Goal: Transaction & Acquisition: Purchase product/service

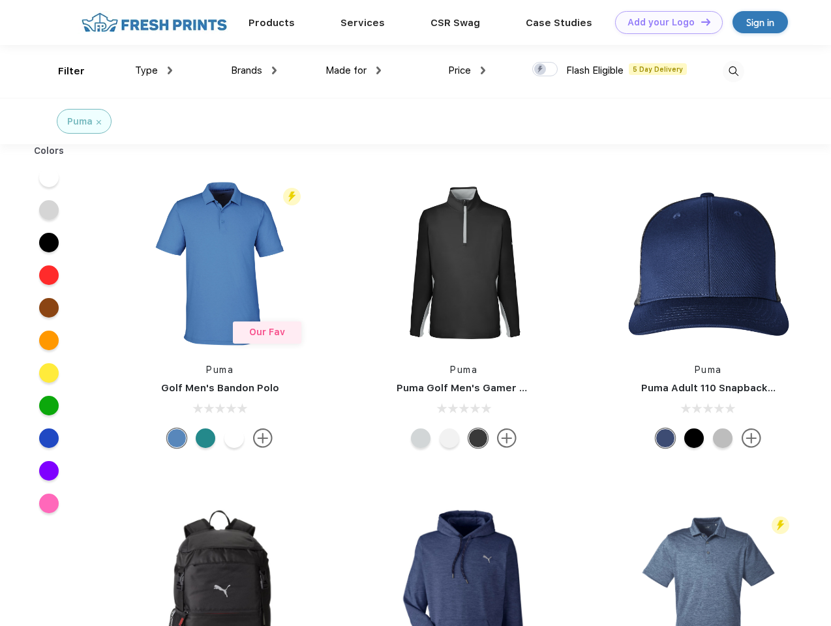
click at [664, 22] on link "Add your Logo Design Tool" at bounding box center [669, 22] width 108 height 23
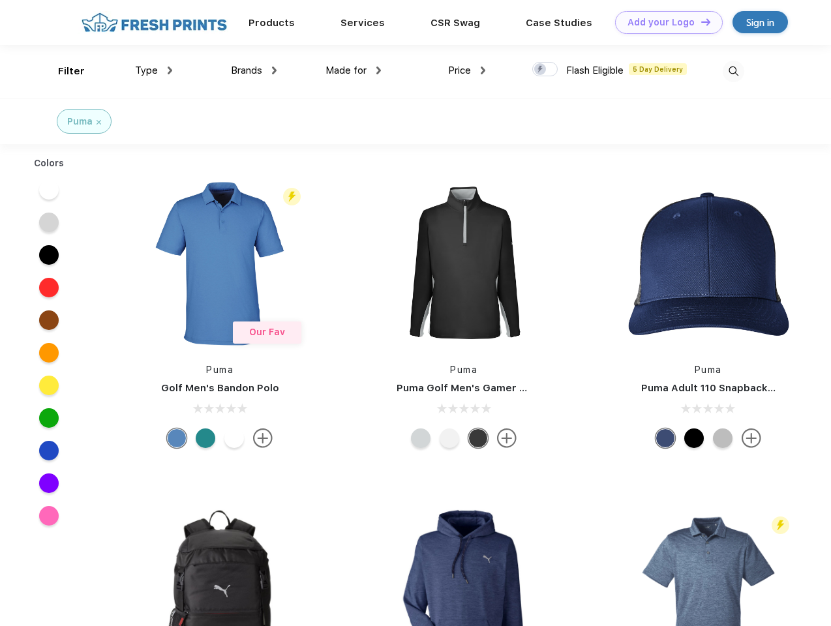
click at [0, 0] on div "Design Tool" at bounding box center [0, 0] width 0 height 0
click at [700, 22] on link "Add your Logo Design Tool" at bounding box center [669, 22] width 108 height 23
click at [63, 71] on div "Filter" at bounding box center [71, 71] width 27 height 15
click at [154, 70] on span "Type" at bounding box center [146, 71] width 23 height 12
click at [254, 70] on span "Brands" at bounding box center [246, 71] width 31 height 12
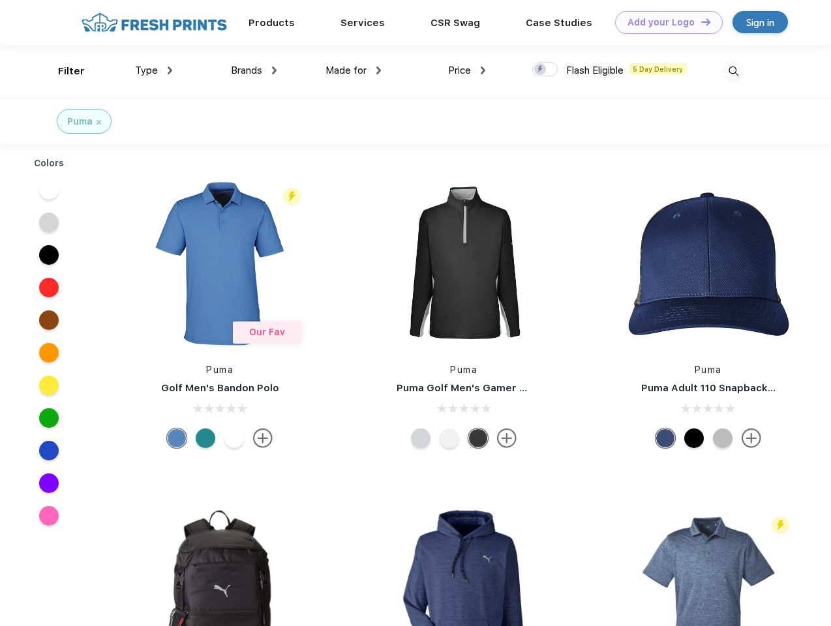
click at [353, 70] on span "Made for" at bounding box center [345, 71] width 41 height 12
click at [467, 70] on span "Price" at bounding box center [459, 71] width 23 height 12
click at [545, 70] on div at bounding box center [544, 69] width 25 height 14
click at [541, 70] on input "checkbox" at bounding box center [536, 65] width 8 height 8
click at [733, 71] on img at bounding box center [734, 72] width 22 height 22
